Goal: Task Accomplishment & Management: Manage account settings

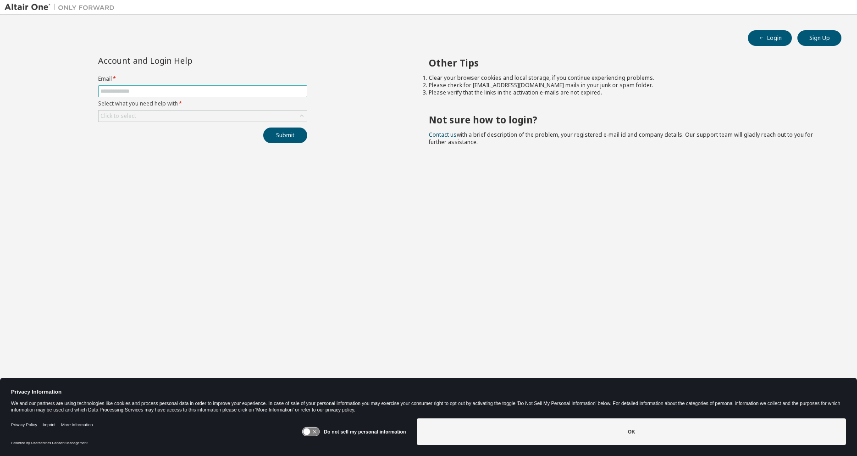
click at [147, 91] on input "text" at bounding box center [202, 91] width 205 height 7
click at [116, 92] on input "text" at bounding box center [202, 91] width 205 height 7
type input "**********"
click at [168, 117] on div "Click to select" at bounding box center [203, 116] width 208 height 11
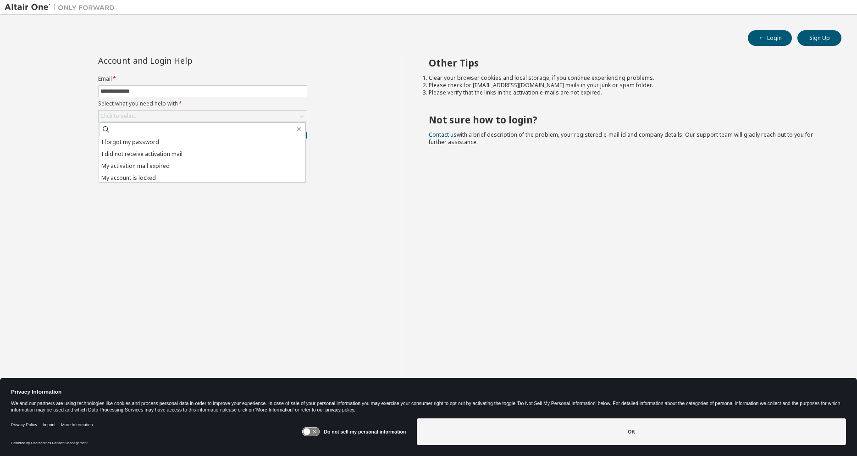
click at [145, 145] on li "I forgot my password" at bounding box center [202, 142] width 206 height 12
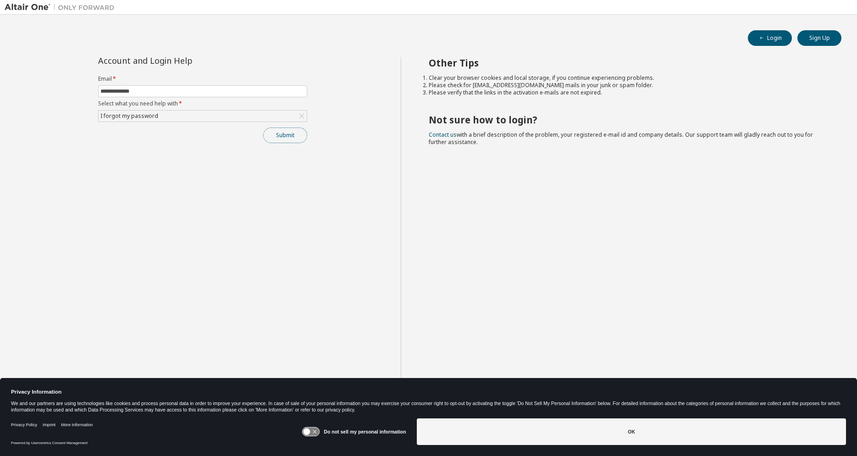
click at [287, 137] on button "Submit" at bounding box center [285, 136] width 44 height 16
click at [310, 429] on icon at bounding box center [311, 432] width 17 height 9
click at [608, 443] on button "OK" at bounding box center [631, 431] width 429 height 27
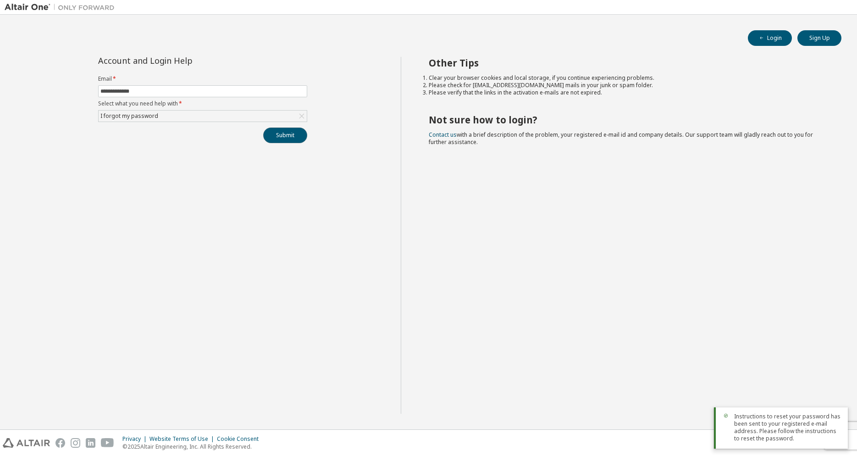
click at [291, 139] on button "Submit" at bounding box center [285, 136] width 44 height 16
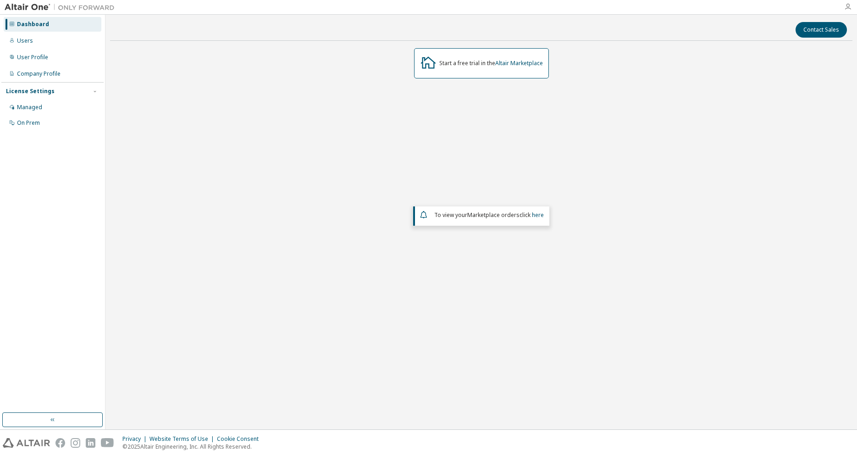
click at [847, 5] on icon "button" at bounding box center [848, 6] width 7 height 7
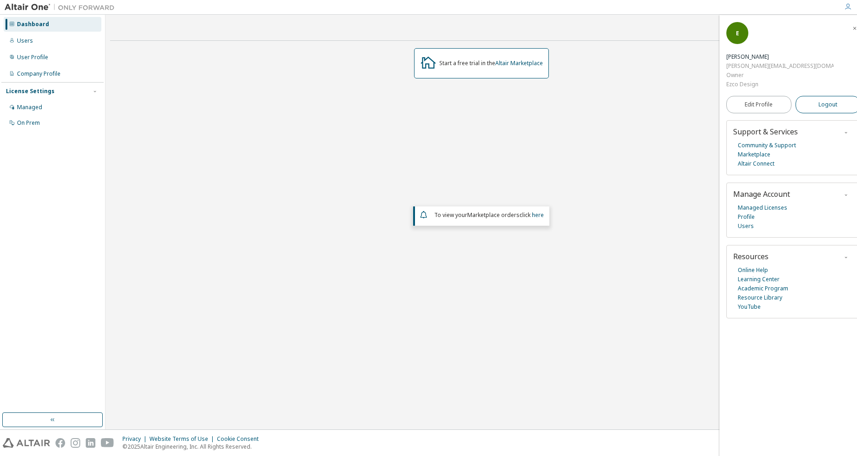
click at [819, 100] on span "Logout" at bounding box center [828, 104] width 19 height 9
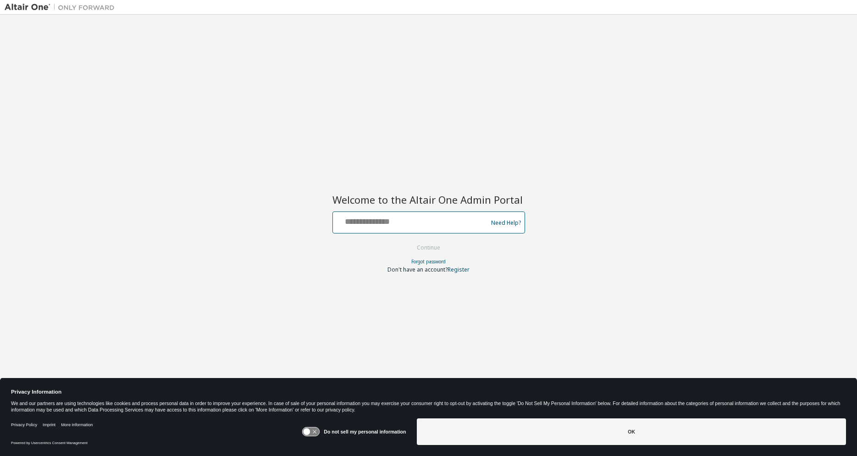
click at [411, 222] on input "text" at bounding box center [412, 220] width 150 height 13
drag, startPoint x: 383, startPoint y: 222, endPoint x: 378, endPoint y: 229, distance: 8.3
click at [381, 224] on input "**********" at bounding box center [412, 220] width 150 height 13
type input "**********"
click at [428, 249] on button "Continue" at bounding box center [428, 248] width 43 height 14
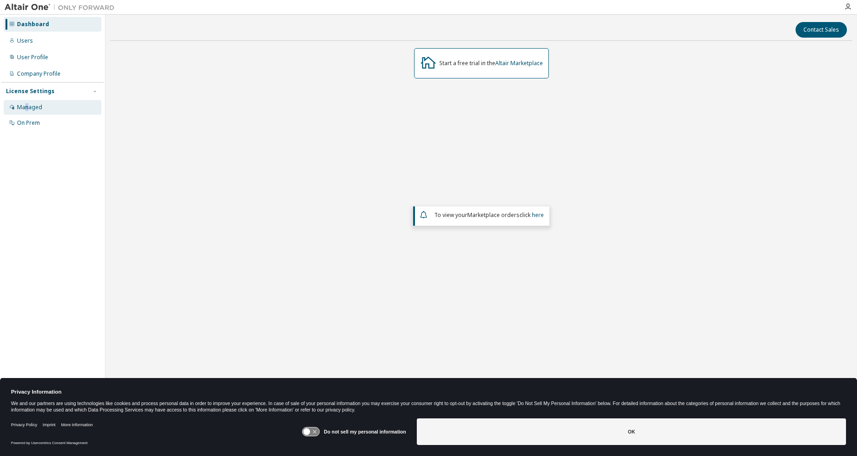
click at [27, 108] on div "Managed" at bounding box center [29, 107] width 25 height 7
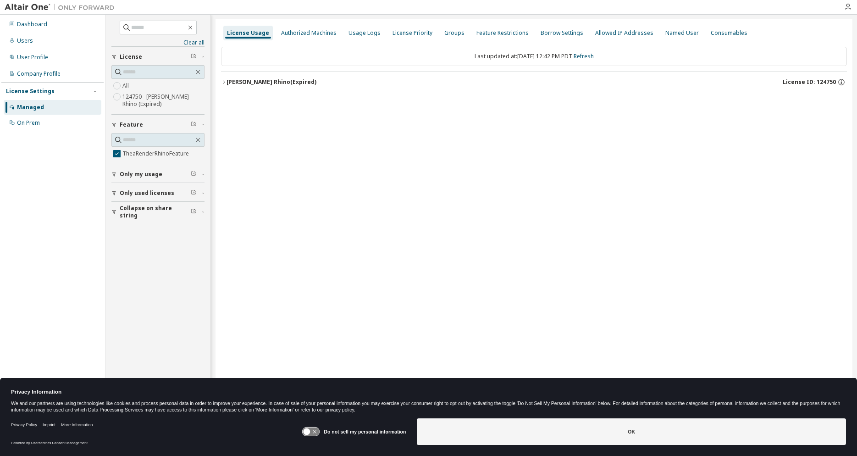
click at [222, 83] on icon "button" at bounding box center [224, 82] width 6 height 6
click at [834, 100] on icon "button" at bounding box center [835, 101] width 8 height 8
click at [531, 154] on div "License Usage Authorized Machines Usage Logs License Priority Groups Feature Re…" at bounding box center [534, 222] width 637 height 406
click at [138, 194] on span "Only used licenses" at bounding box center [147, 192] width 55 height 7
click at [139, 174] on span "Only my usage" at bounding box center [141, 174] width 43 height 7
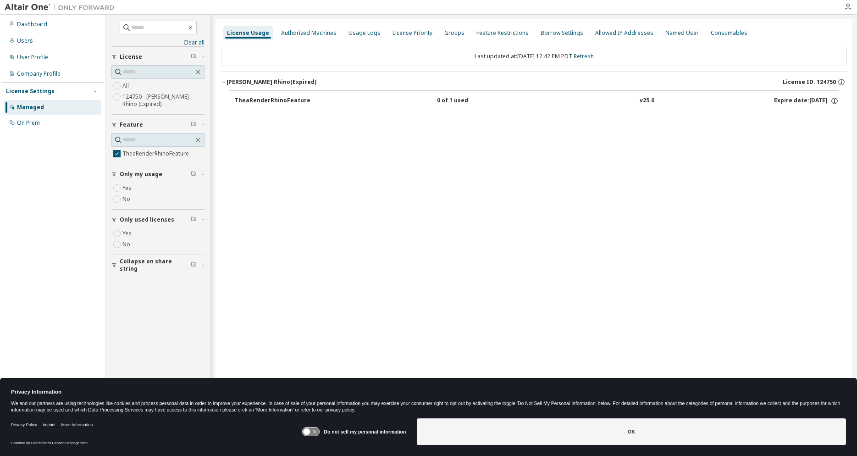
click at [132, 220] on span "Only used licenses" at bounding box center [147, 219] width 55 height 7
click at [140, 176] on span "Only my usage" at bounding box center [141, 174] width 43 height 7
click at [34, 123] on div "On Prem" at bounding box center [28, 122] width 23 height 7
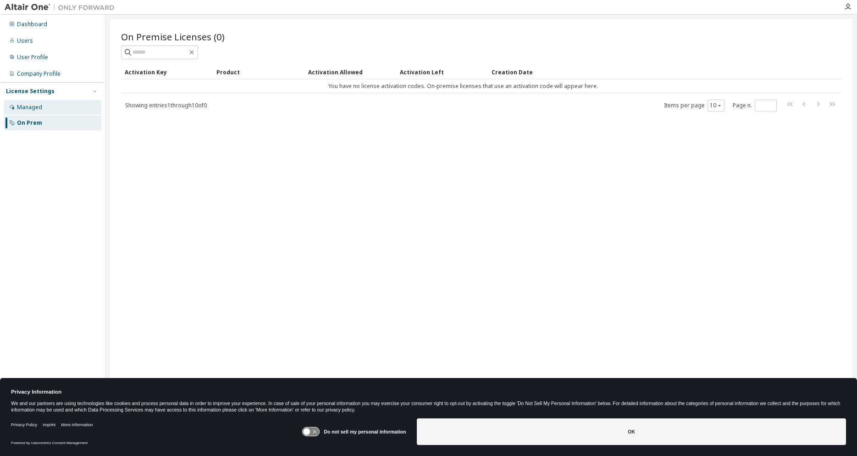
click at [30, 111] on div "Managed" at bounding box center [29, 107] width 25 height 7
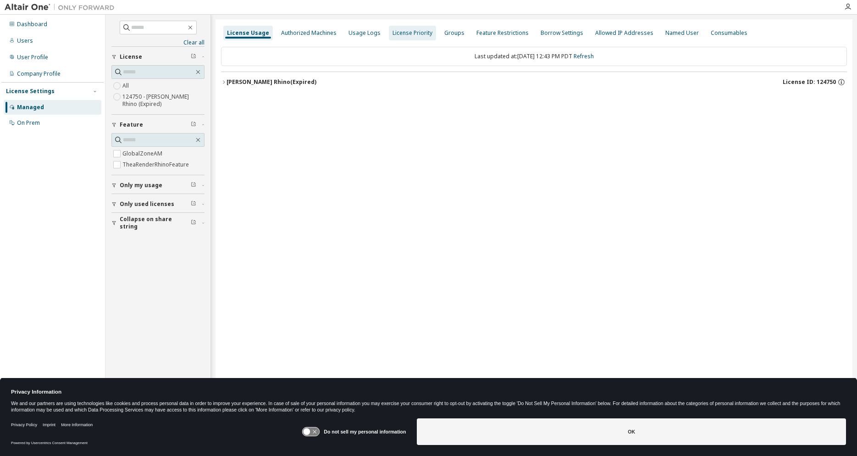
click at [309, 34] on div "Authorized Machines" at bounding box center [309, 32] width 56 height 7
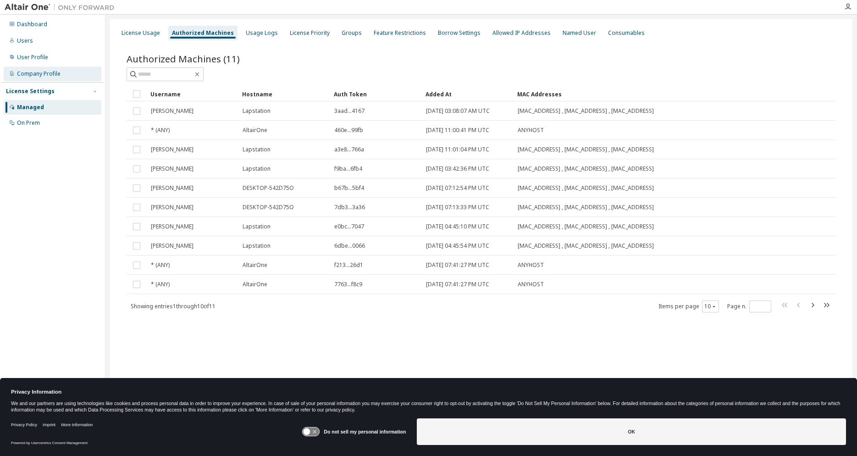
click at [40, 74] on div "Company Profile" at bounding box center [39, 73] width 44 height 7
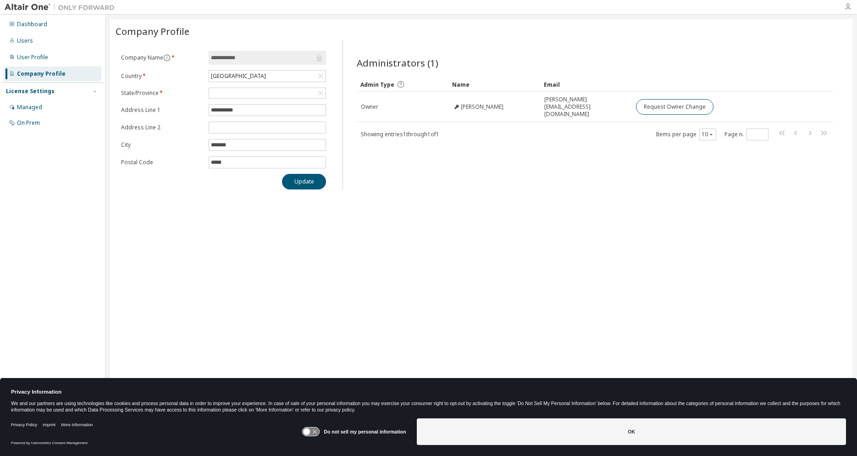
click at [849, 8] on icon "button" at bounding box center [848, 6] width 7 height 7
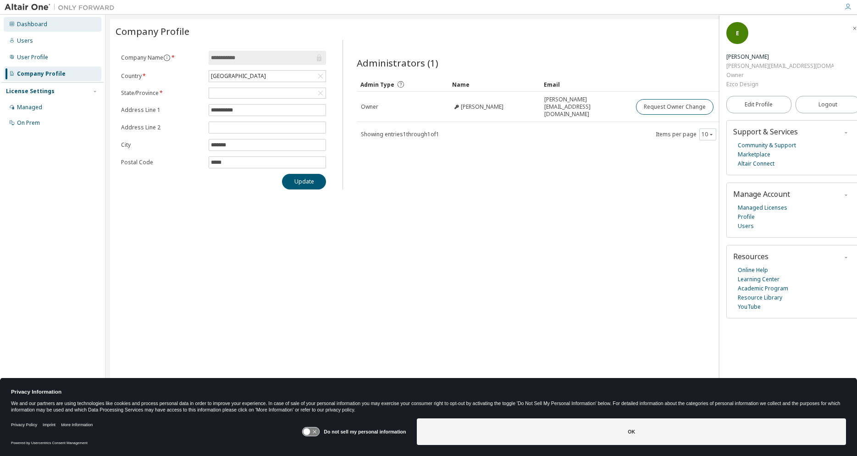
click at [39, 23] on div "Dashboard" at bounding box center [32, 24] width 30 height 7
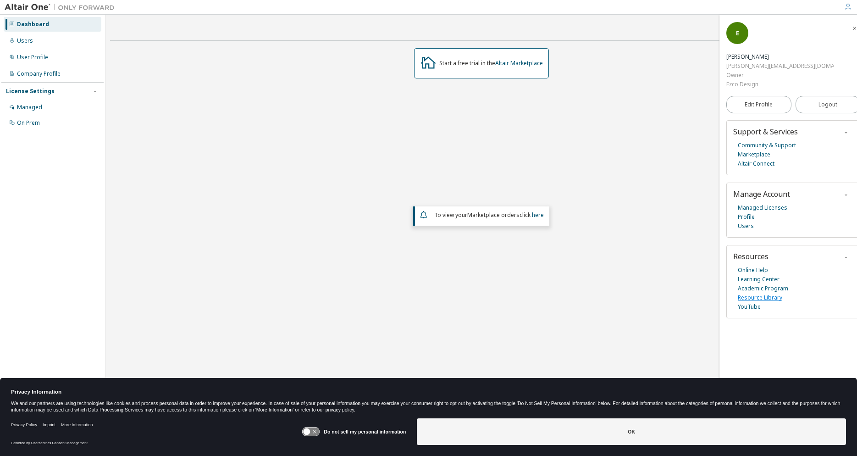
click at [756, 293] on link "Resource Library" at bounding box center [760, 297] width 44 height 9
click at [764, 266] on link "Online Help" at bounding box center [753, 270] width 30 height 9
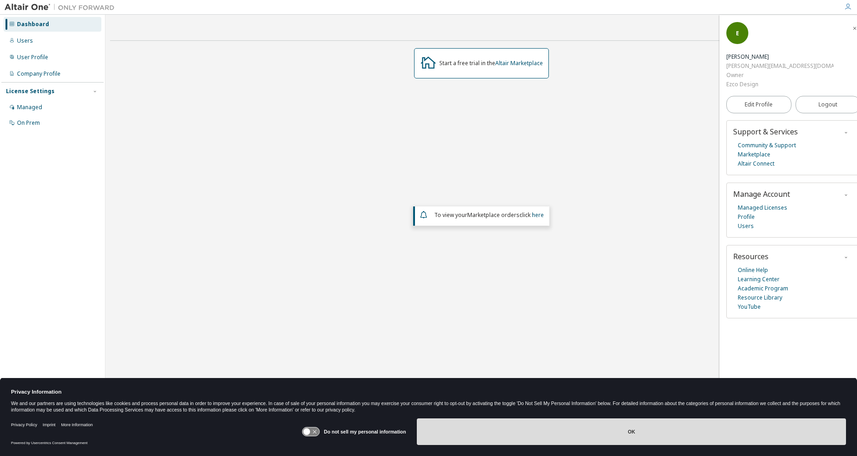
click at [522, 431] on button "OK" at bounding box center [631, 431] width 429 height 27
